Goal: Task Accomplishment & Management: Manage account settings

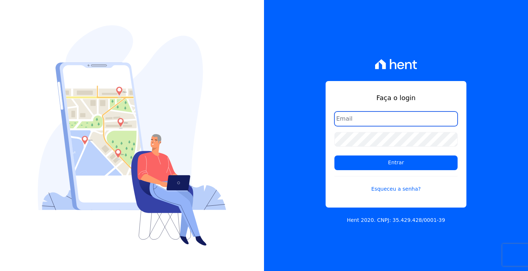
click at [377, 120] on input "email" at bounding box center [395, 118] width 123 height 15
type input "thaismaci"
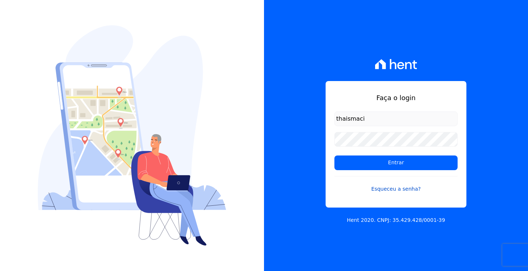
click at [395, 185] on link "Esqueceu a senha?" at bounding box center [395, 184] width 123 height 17
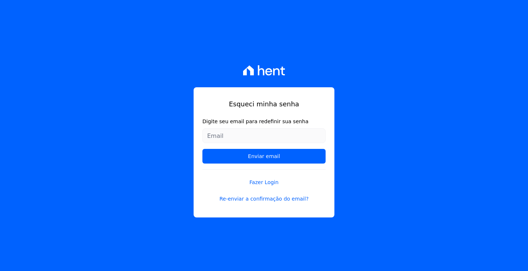
click at [242, 127] on form "Digite seu email para redefinir sua senha Enviar email" at bounding box center [263, 144] width 123 height 52
click at [245, 134] on input "Digite seu email para redefinir sua senha" at bounding box center [263, 135] width 123 height 15
type input "thaismaciel3009@gmail.com"
click at [202, 149] on input "Enviar email" at bounding box center [263, 156] width 123 height 15
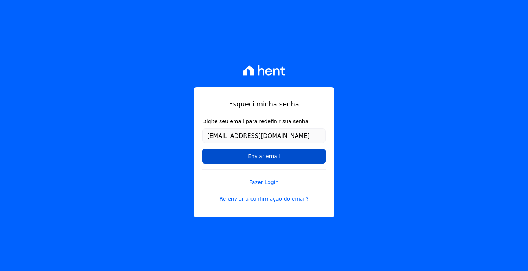
click at [280, 159] on input "Enviar email" at bounding box center [263, 156] width 123 height 15
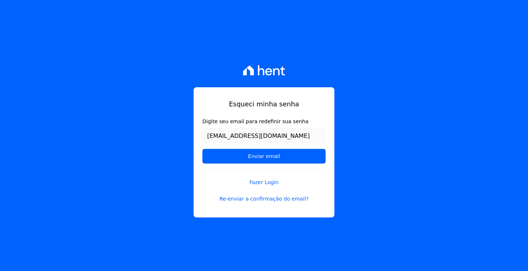
click at [258, 164] on form "Digite seu email para redefinir sua senha thaismaciel3009@gmail.com Enviar email" at bounding box center [263, 144] width 123 height 52
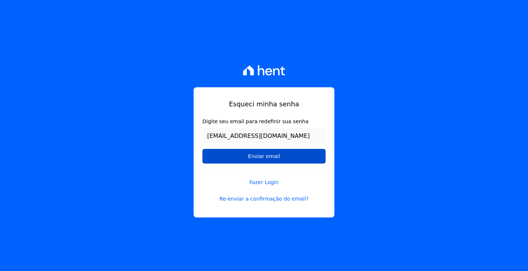
click at [255, 157] on input "Enviar email" at bounding box center [263, 156] width 123 height 15
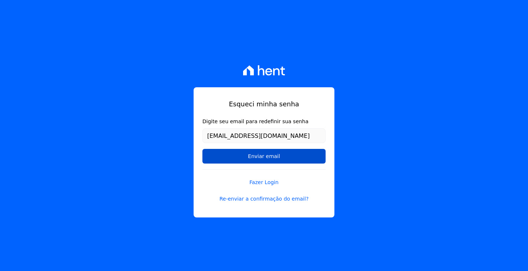
click at [249, 150] on input "Enviar email" at bounding box center [263, 156] width 123 height 15
click at [250, 157] on input "Enviar email" at bounding box center [263, 156] width 123 height 15
click at [253, 162] on input "Enviar email" at bounding box center [263, 156] width 123 height 15
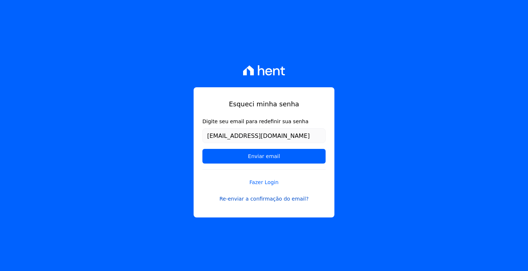
click at [277, 198] on link "Re-enviar a confirmação do email?" at bounding box center [263, 199] width 123 height 8
